Goal: Transaction & Acquisition: Purchase product/service

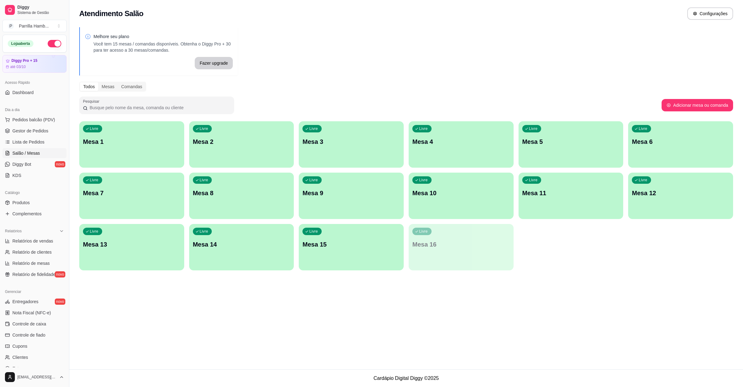
click at [157, 244] on p "Mesa 13" at bounding box center [131, 244] width 97 height 9
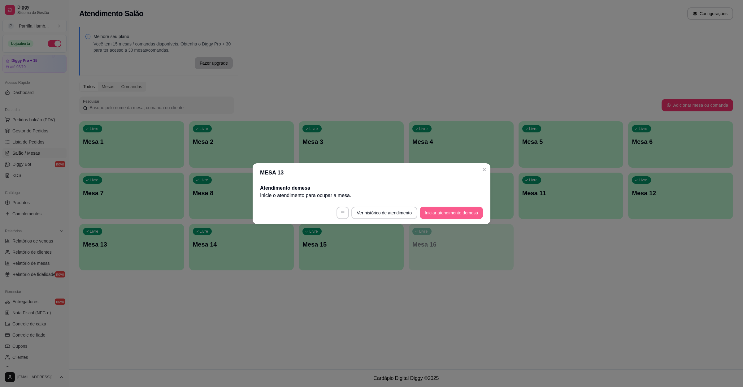
click at [451, 217] on button "Iniciar atendimento de mesa" at bounding box center [451, 213] width 63 height 12
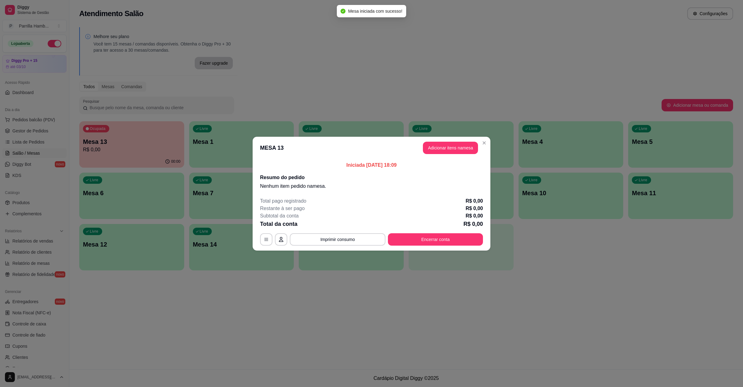
click at [447, 156] on header "MESA 13 Adicionar itens na mesa" at bounding box center [372, 148] width 238 height 22
click at [447, 149] on button "Adicionar itens na mesa" at bounding box center [450, 148] width 55 height 12
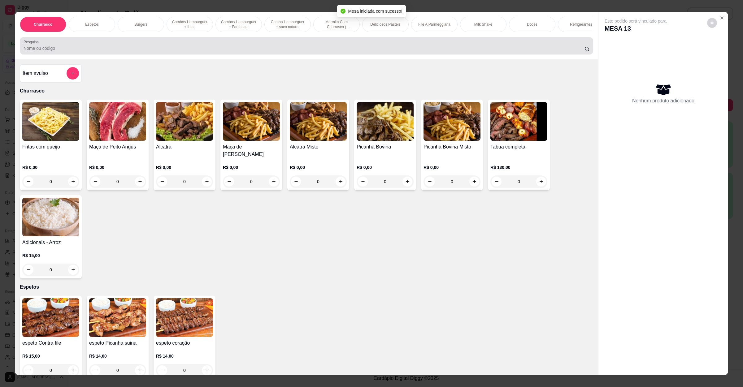
click at [264, 52] on div at bounding box center [307, 46] width 566 height 12
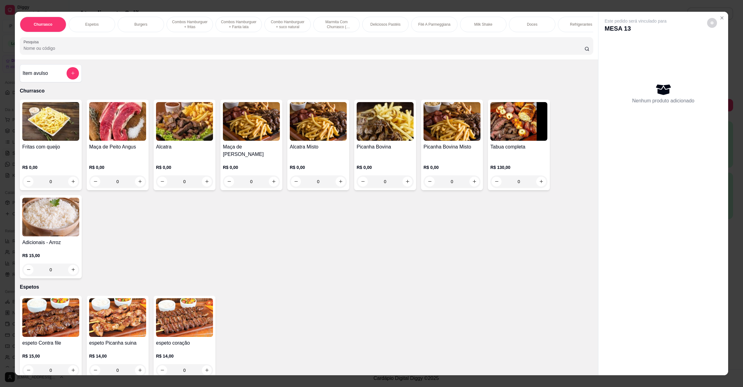
scroll to position [279, 0]
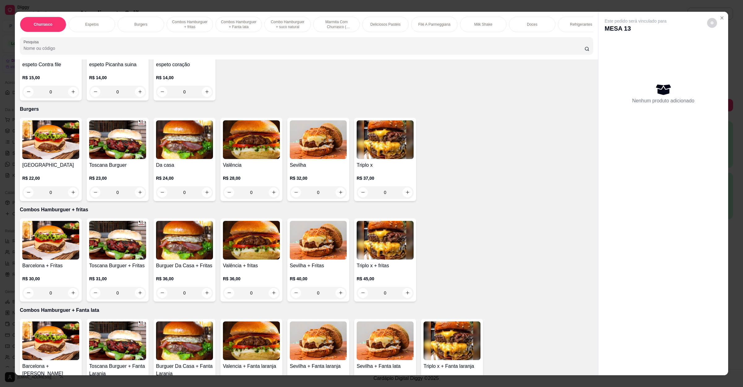
click at [312, 162] on h4 "Sevilha" at bounding box center [318, 165] width 57 height 7
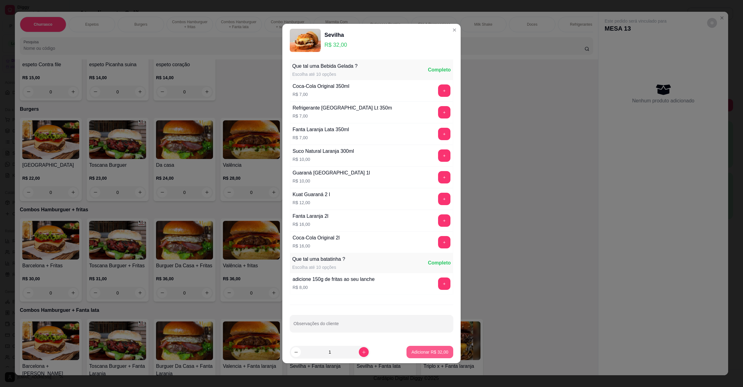
click at [424, 348] on button "Adicionar R$ 32,00" at bounding box center [429, 352] width 47 height 12
type input "1"
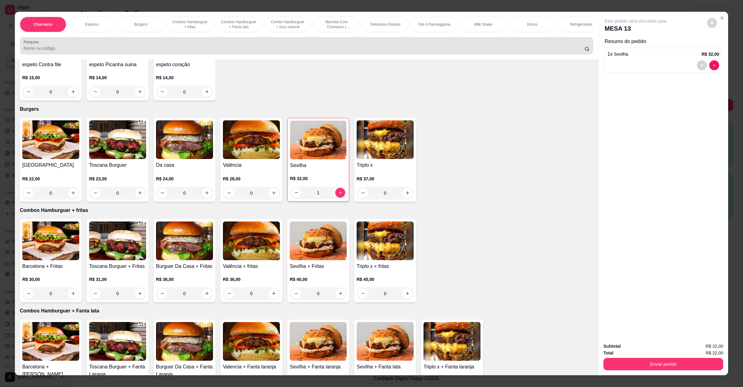
click at [149, 51] on input "Pesquisa" at bounding box center [304, 48] width 561 height 6
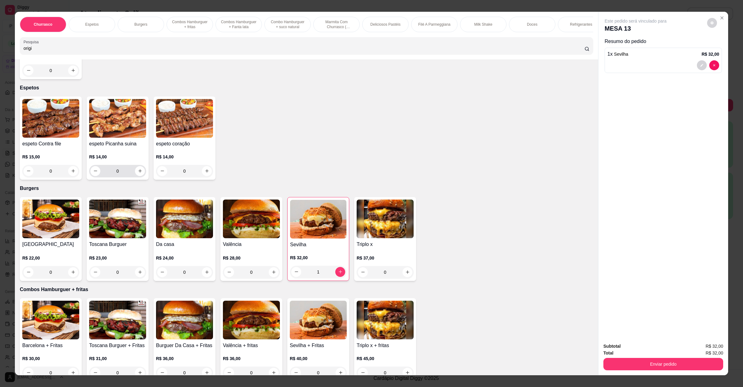
scroll to position [0, 0]
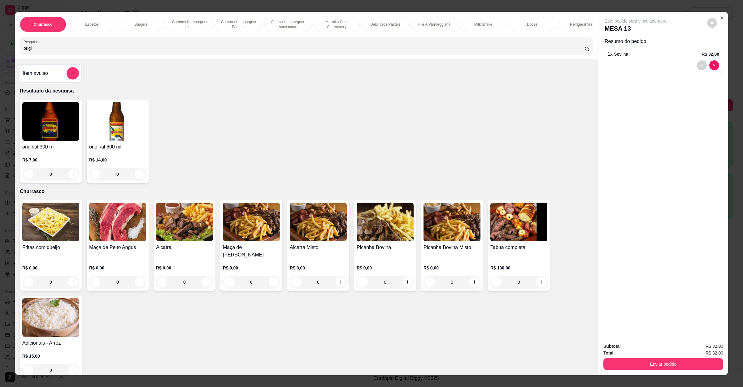
type input "origi"
click at [44, 141] on img at bounding box center [50, 121] width 57 height 39
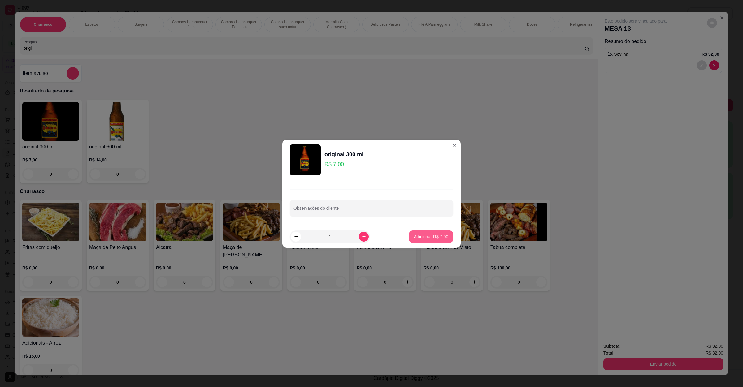
click at [414, 239] on p "Adicionar R$ 7,00" at bounding box center [431, 237] width 34 height 6
type input "1"
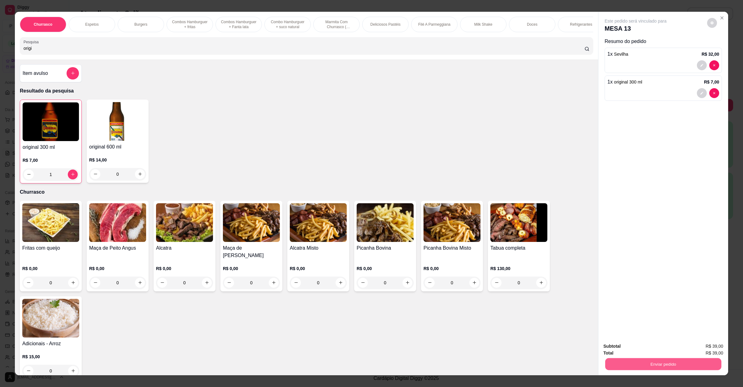
click at [636, 360] on button "Enviar pedido" at bounding box center [663, 364] width 116 height 12
click at [614, 346] on button "Não registrar e enviar pedido" at bounding box center [641, 348] width 63 height 11
